Goal: Information Seeking & Learning: Compare options

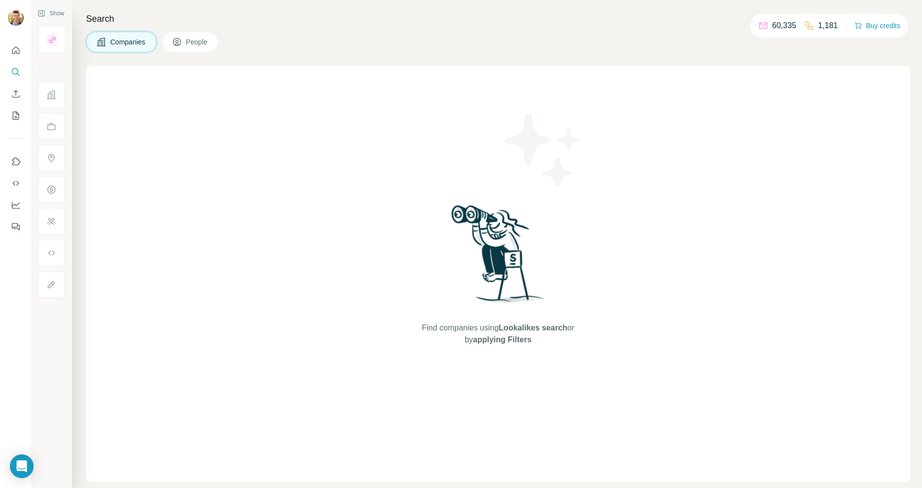
click at [121, 44] on span "Companies" at bounding box center [128, 42] width 36 height 10
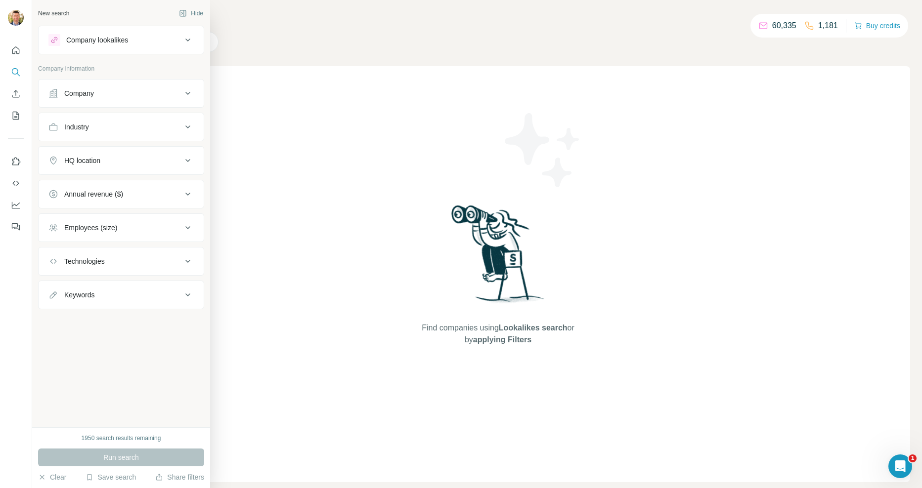
click at [135, 45] on div "Company lookalikes" at bounding box center [114, 40] width 133 height 12
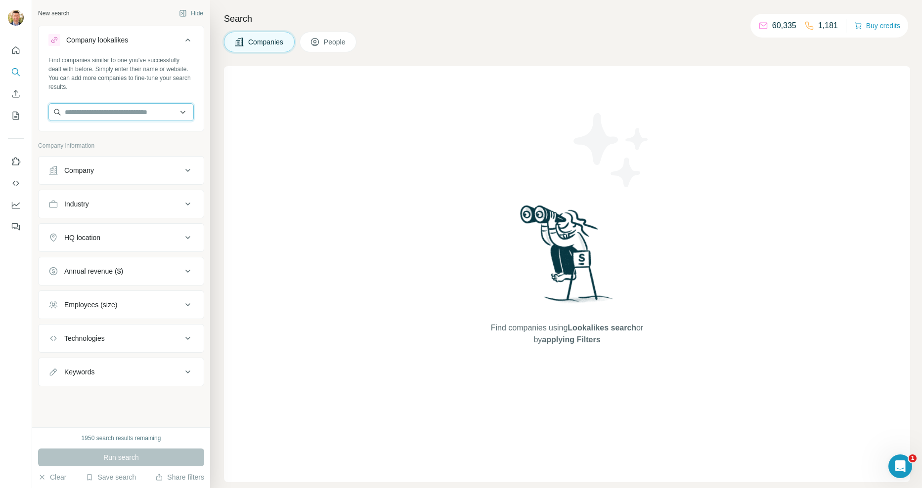
click at [106, 106] on input "text" at bounding box center [120, 112] width 145 height 18
type input "**********"
click at [101, 134] on p "Meta-Inf" at bounding box center [100, 135] width 47 height 10
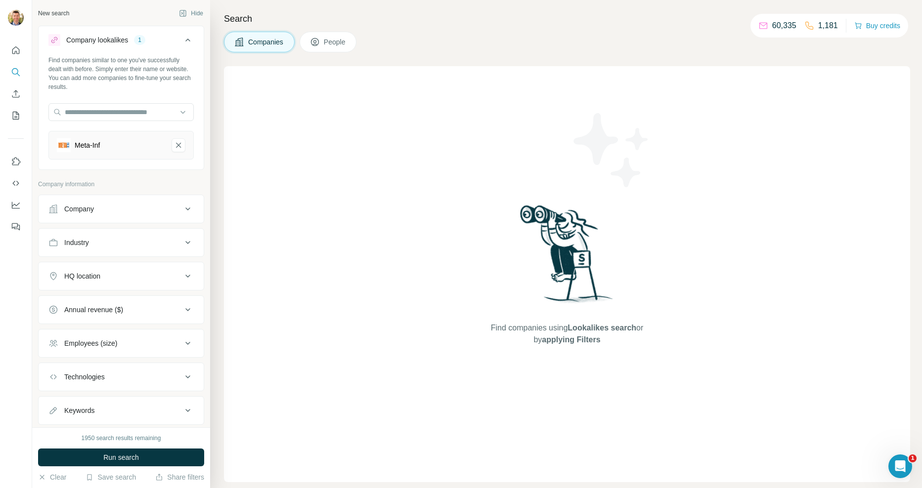
click at [105, 273] on div "HQ location" at bounding box center [114, 276] width 133 height 10
click at [105, 298] on input "text" at bounding box center [120, 301] width 145 height 18
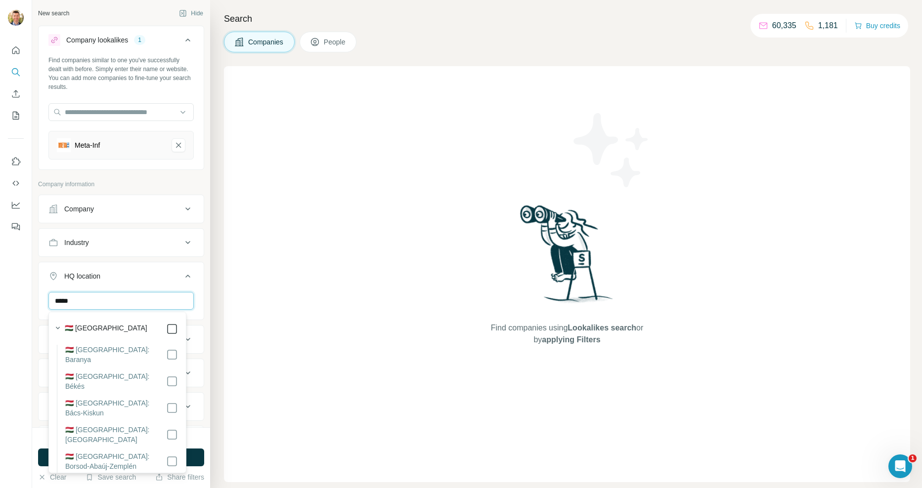
type input "*****"
click at [199, 316] on div "New search Hide Company lookalikes 1 Find companies similar to one you've succe…" at bounding box center [121, 214] width 178 height 428
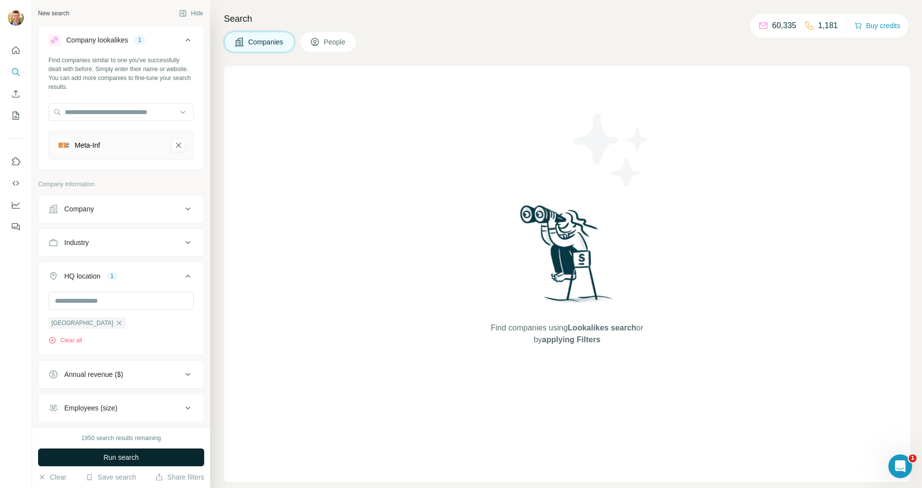
click at [148, 450] on button "Run search" at bounding box center [121, 458] width 166 height 18
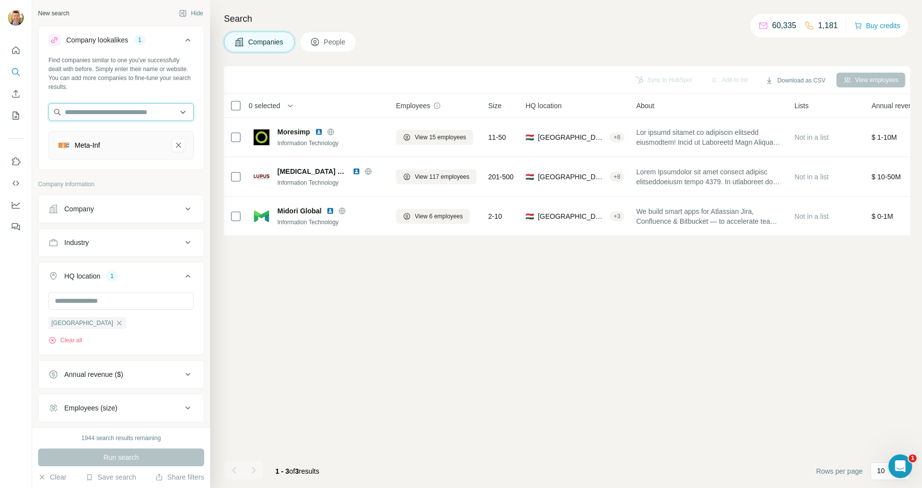
click at [122, 108] on input "text" at bounding box center [120, 112] width 145 height 18
